Goal: Task Accomplishment & Management: Use online tool/utility

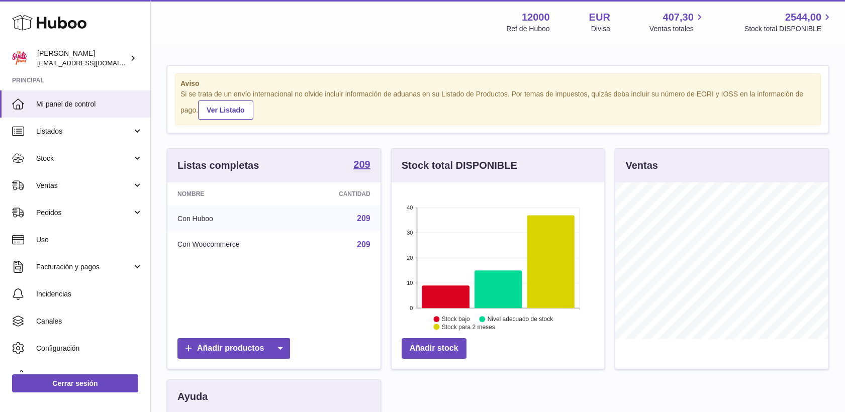
scroll to position [157, 213]
click at [44, 158] on span "Stock" at bounding box center [84, 159] width 96 height 10
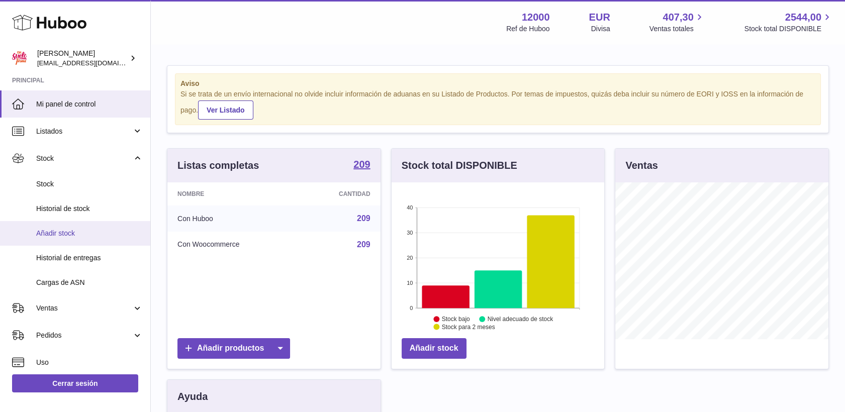
click at [63, 236] on span "Añadir stock" at bounding box center [89, 234] width 107 height 10
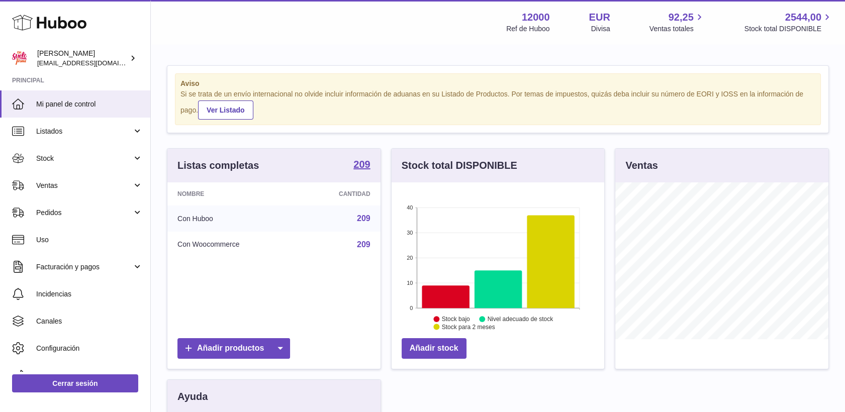
scroll to position [157, 213]
click at [49, 158] on span "Stock" at bounding box center [84, 159] width 96 height 10
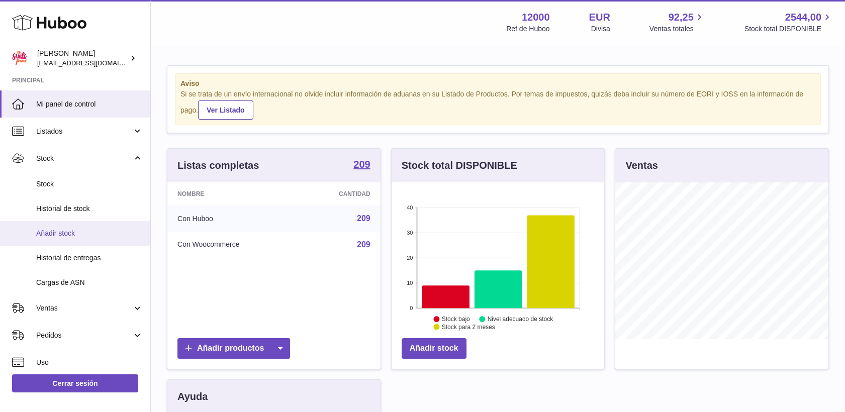
click at [66, 234] on span "Añadir stock" at bounding box center [89, 234] width 107 height 10
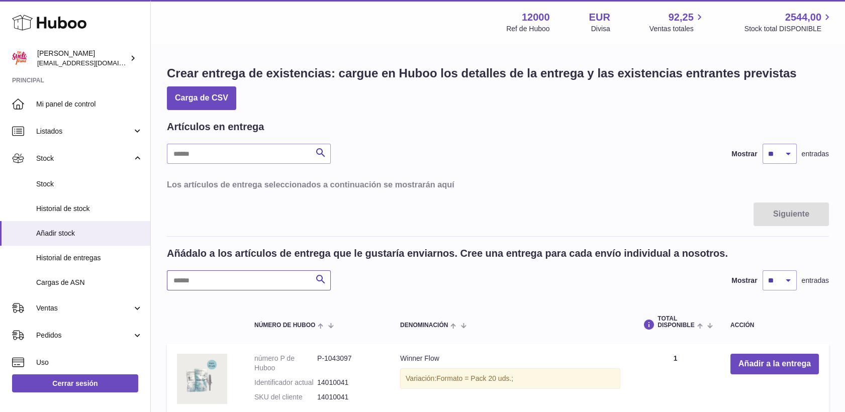
click at [242, 280] on input "text" at bounding box center [249, 281] width 164 height 20
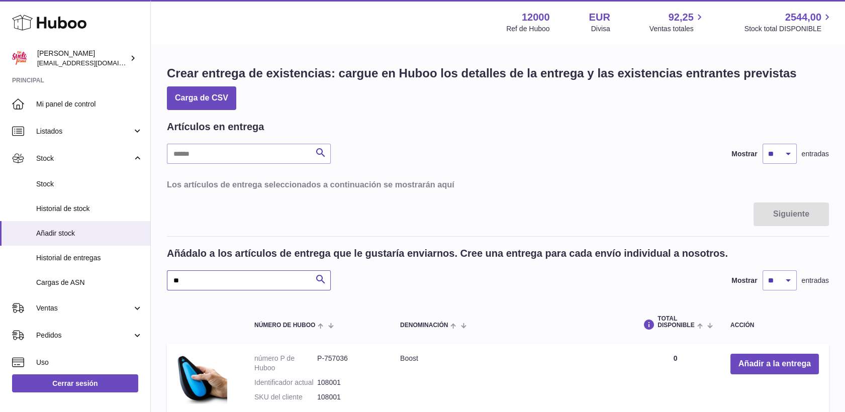
type input "*"
type input "***"
